Goal: Task Accomplishment & Management: Manage account settings

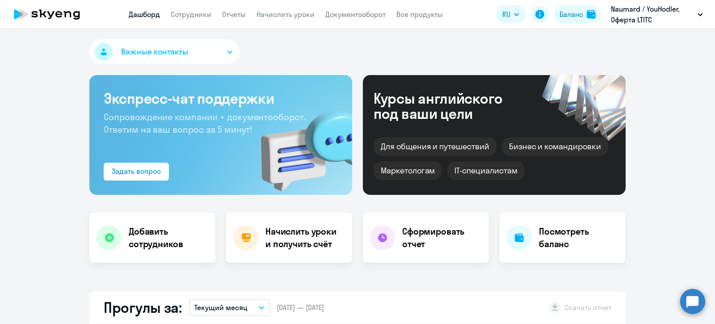
select select "30"
click at [574, 14] on div "Баланс" at bounding box center [572, 14] width 24 height 11
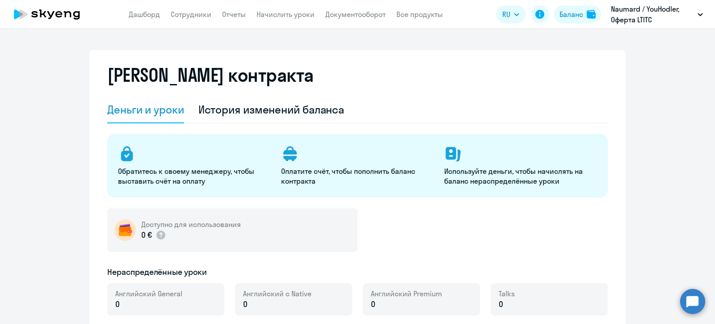
select select "english_adult_not_native_speaker"
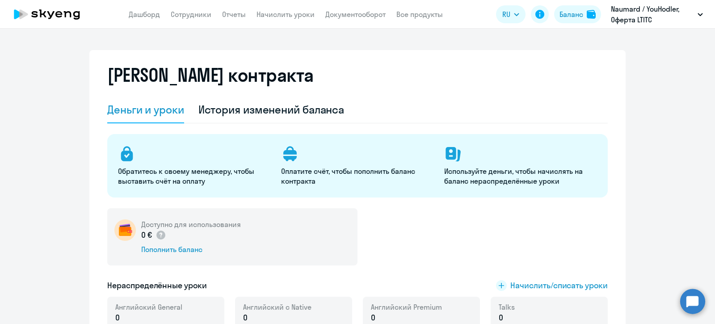
click at [285, 8] on app-header "Дашборд Сотрудники Отчеты Начислить уроки Документооборот Все продукты Дашборд …" at bounding box center [357, 14] width 715 height 29
click at [286, 17] on link "Начислить уроки" at bounding box center [286, 14] width 58 height 9
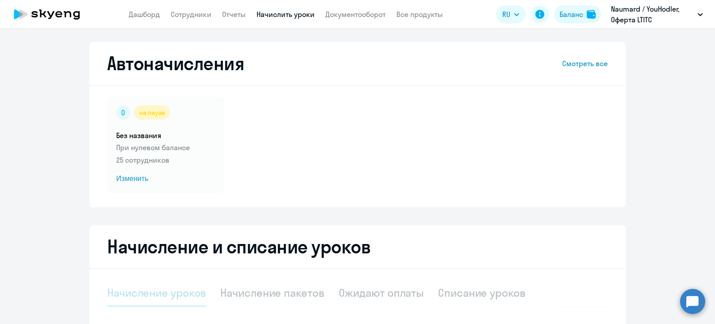
select select "10"
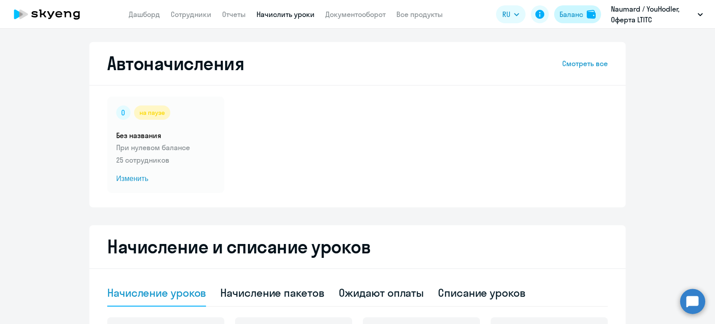
click at [572, 10] on div "Баланс" at bounding box center [572, 14] width 24 height 11
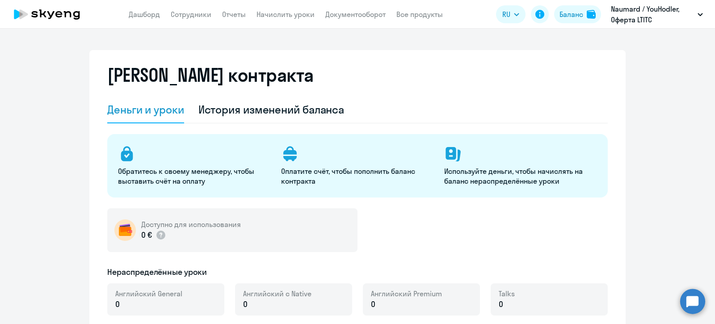
select select "english_adult_not_native_speaker"
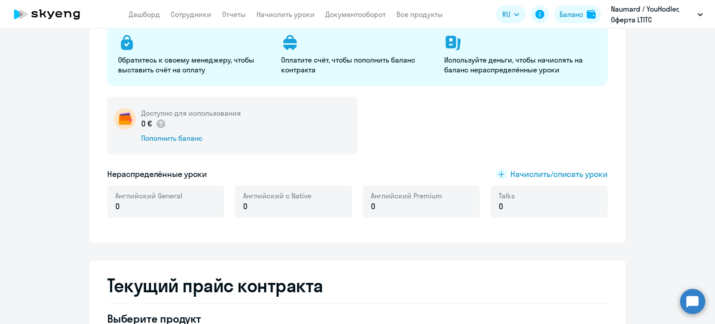
scroll to position [55, 0]
